Goal: Find specific page/section: Find specific page/section

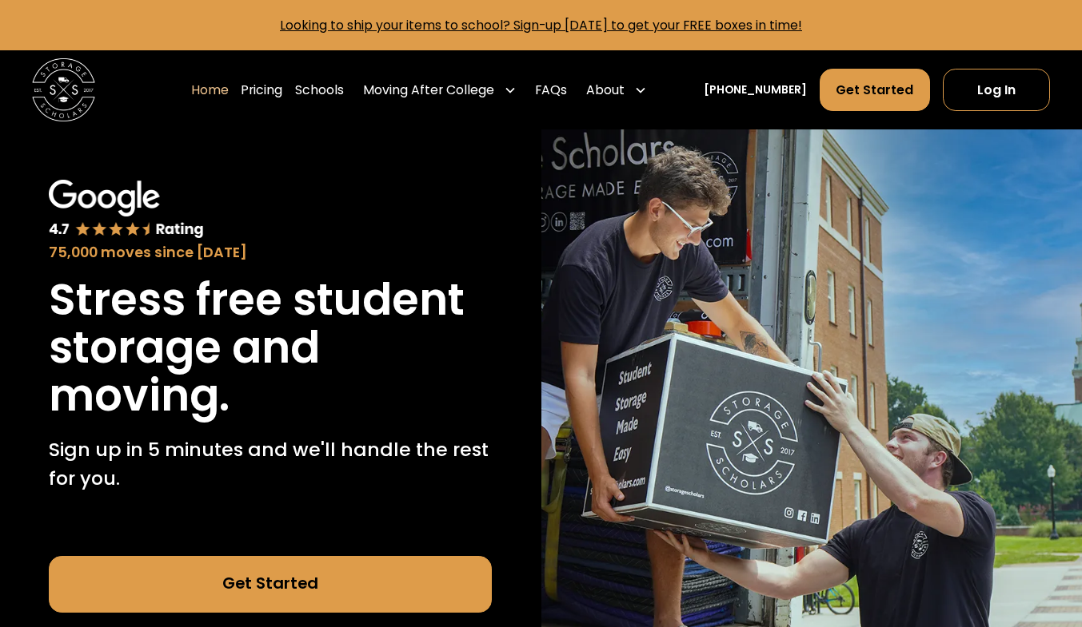
click at [652, 92] on div "About" at bounding box center [616, 90] width 73 height 44
click at [648, 97] on div "About" at bounding box center [616, 90] width 73 height 44
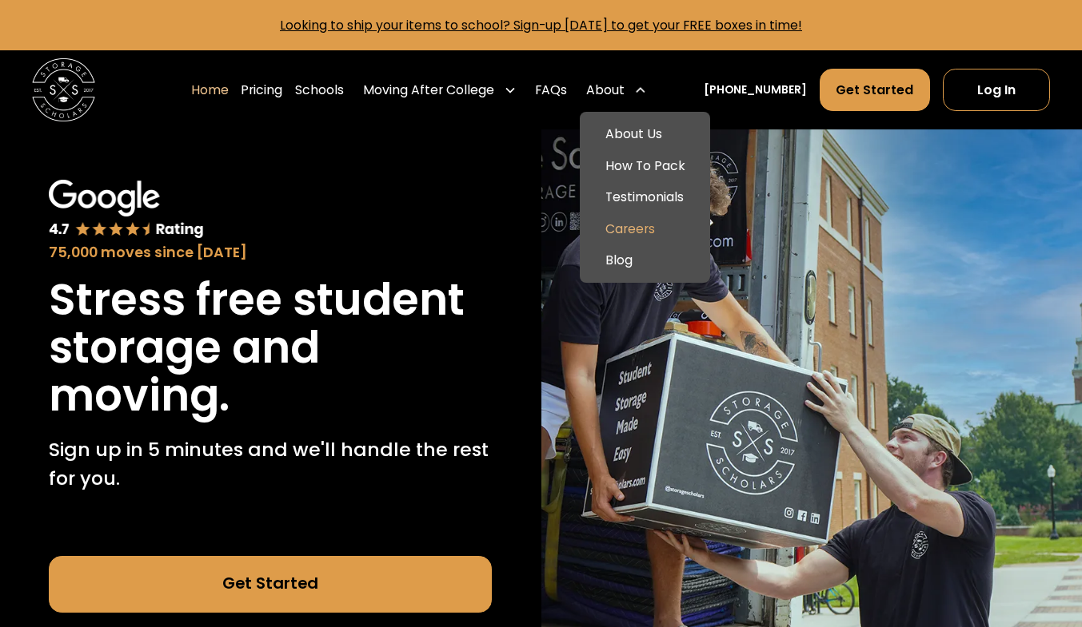
click at [648, 229] on link "Careers" at bounding box center [645, 229] width 118 height 32
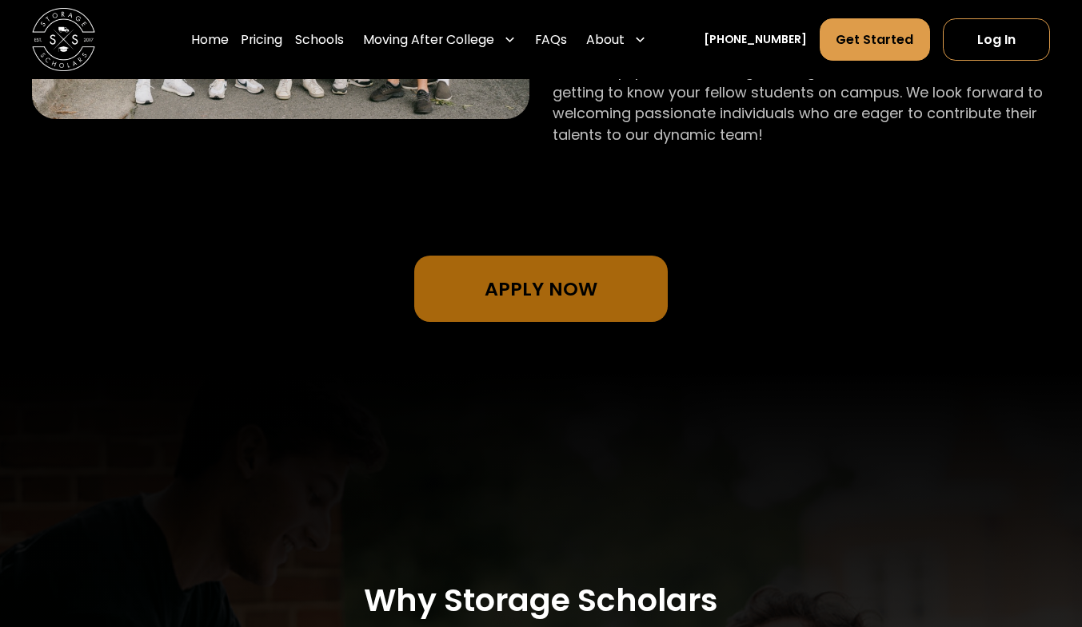
scroll to position [1432, 0]
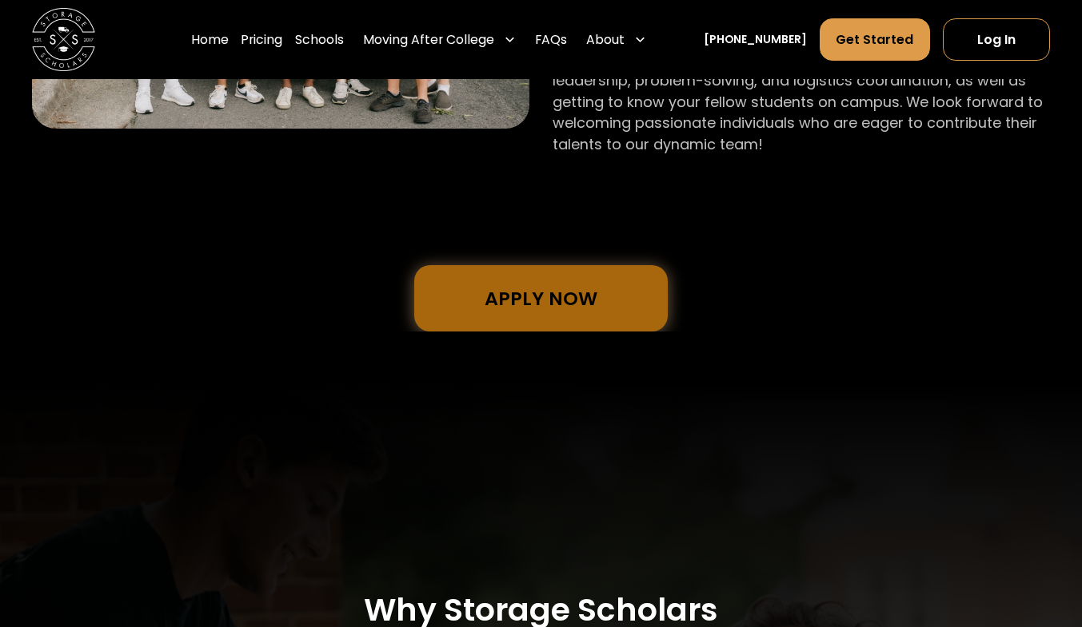
click at [581, 292] on link "Apply Now" at bounding box center [540, 298] width 253 height 66
